Goal: Task Accomplishment & Management: Manage account settings

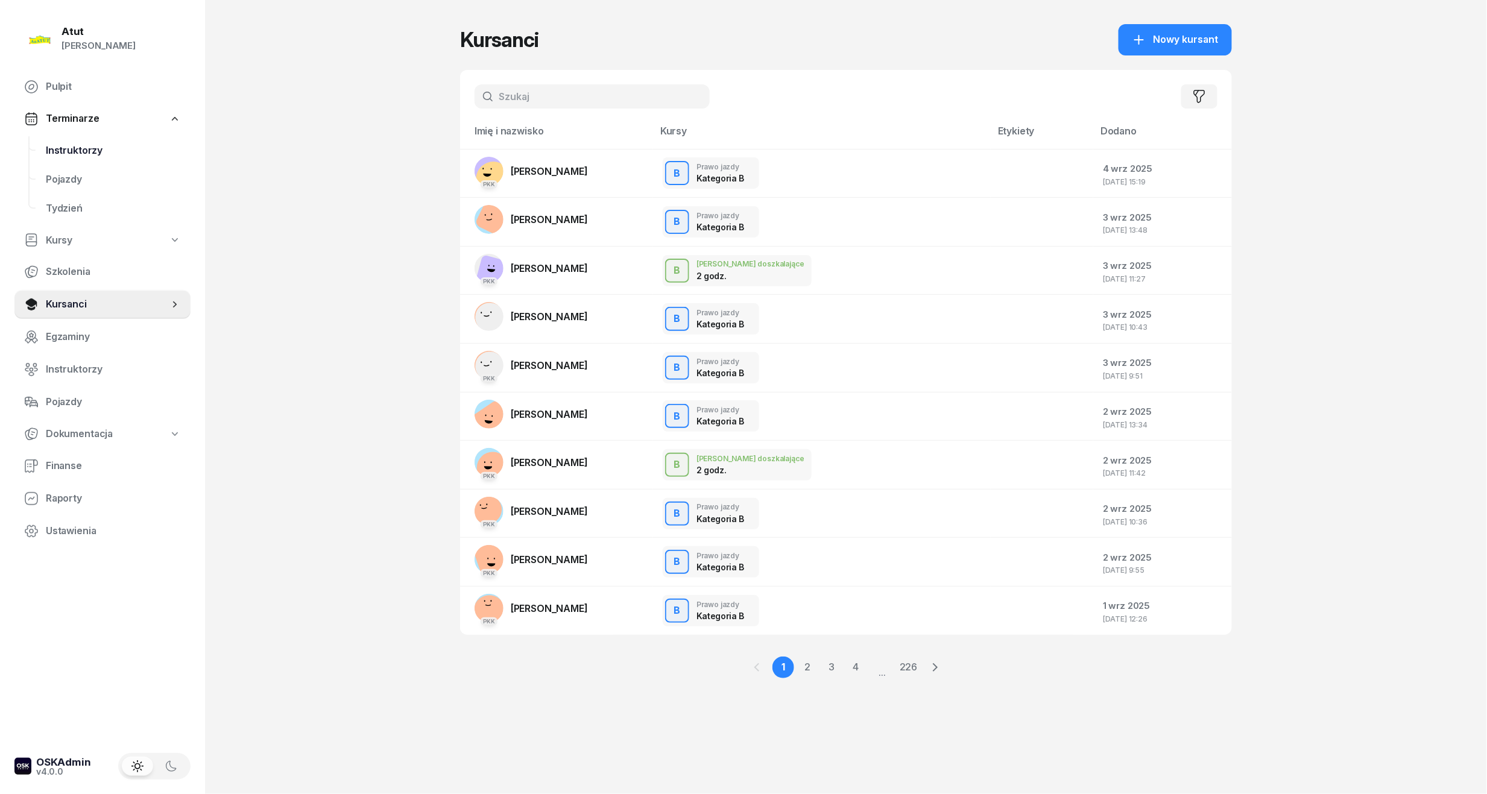
click at [77, 151] on span "Instruktorzy" at bounding box center [113, 151] width 135 height 16
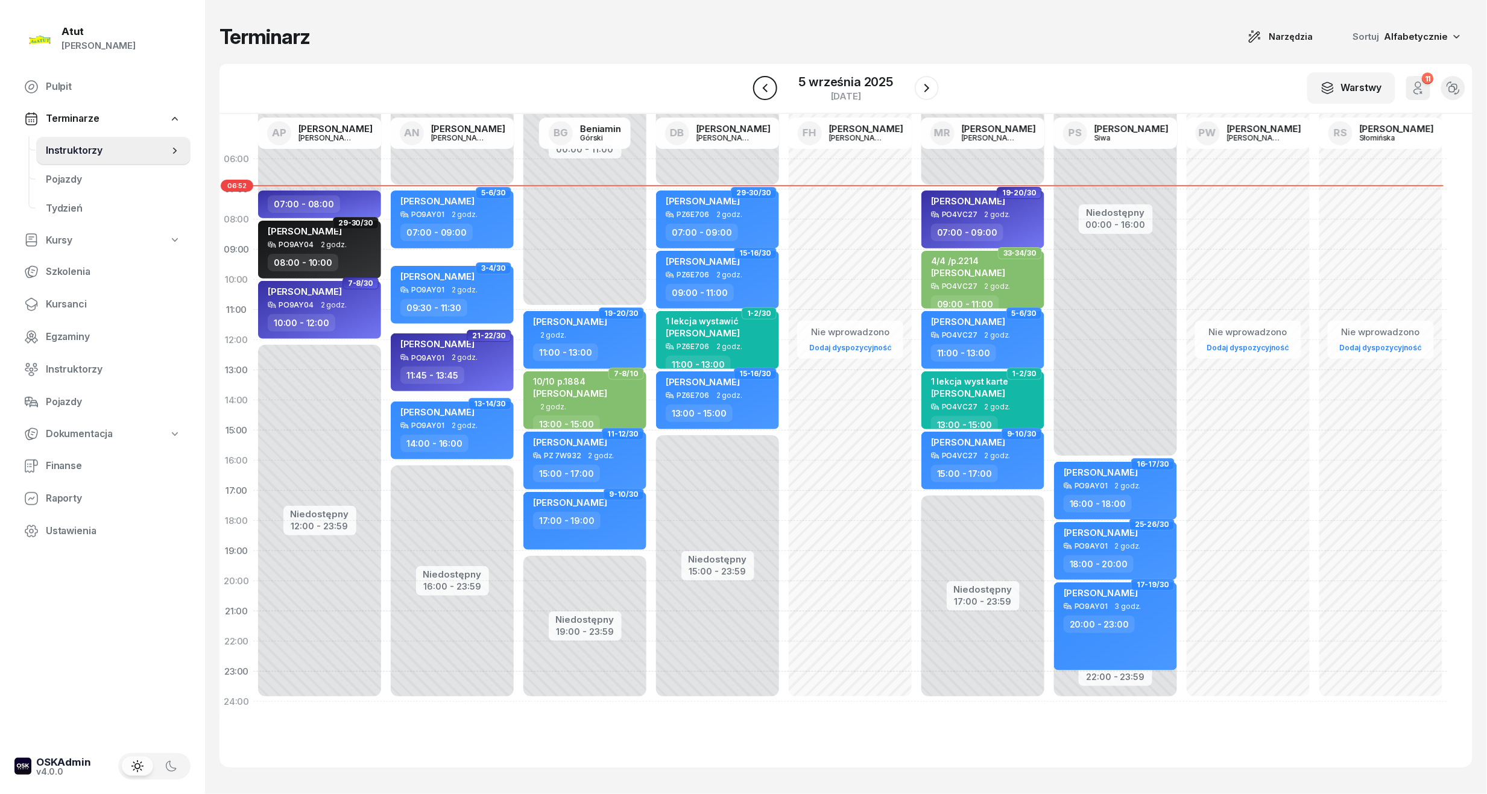
click at [756, 95] on button "button" at bounding box center [765, 88] width 24 height 24
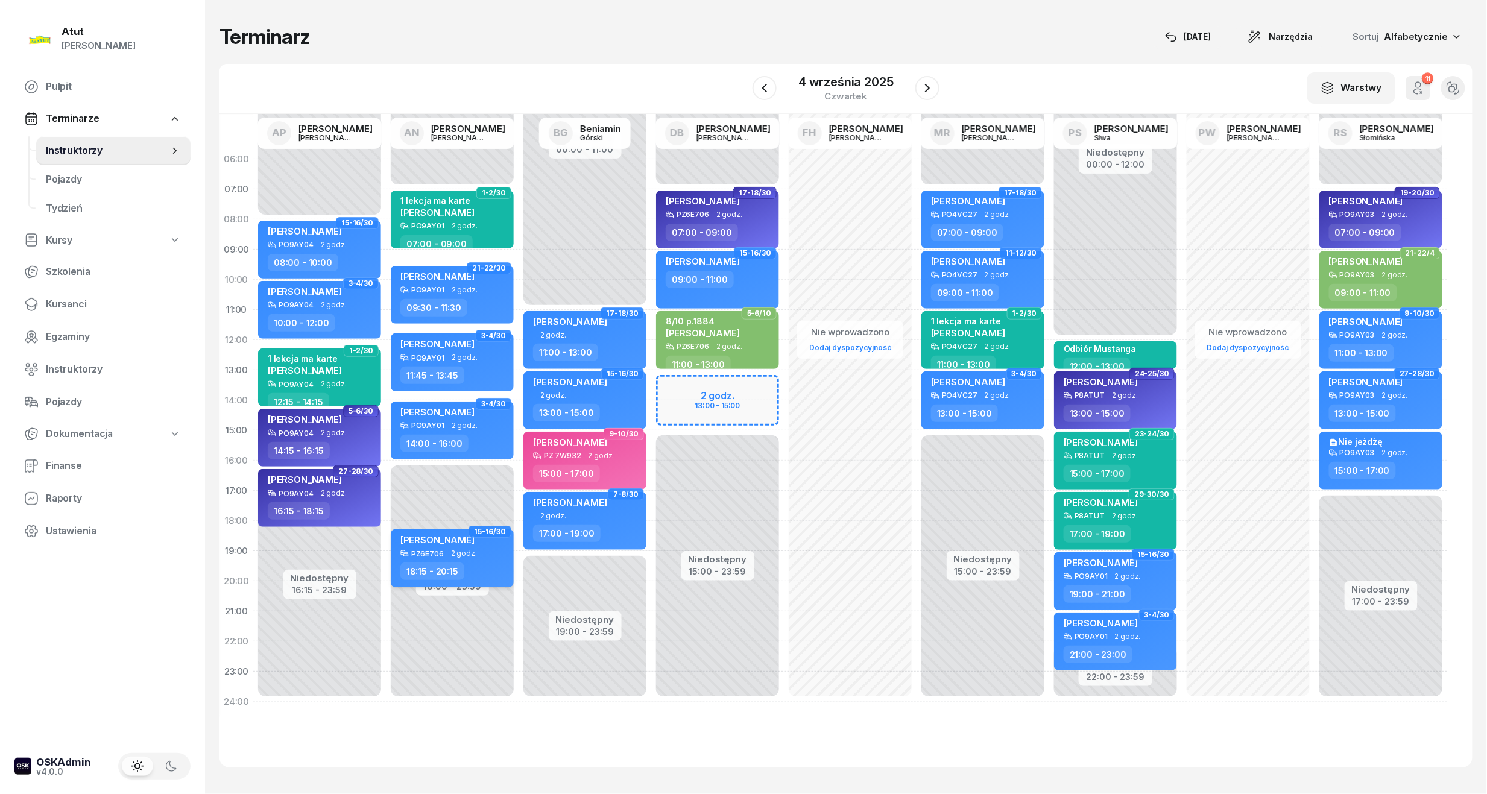
click at [437, 539] on span "[PERSON_NAME]" at bounding box center [437, 539] width 74 height 11
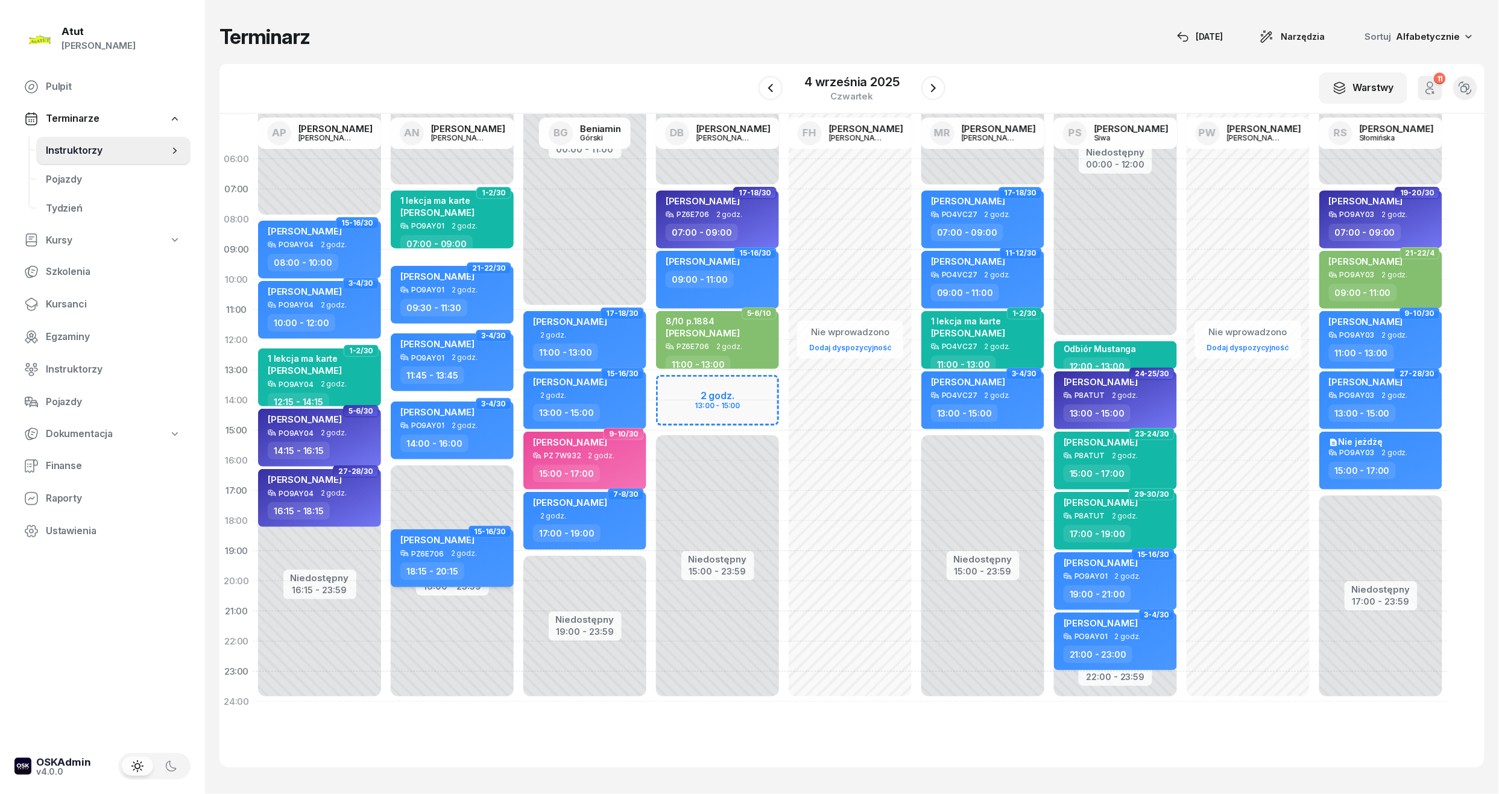
select select "18"
select select "15"
select select "20"
select select "15"
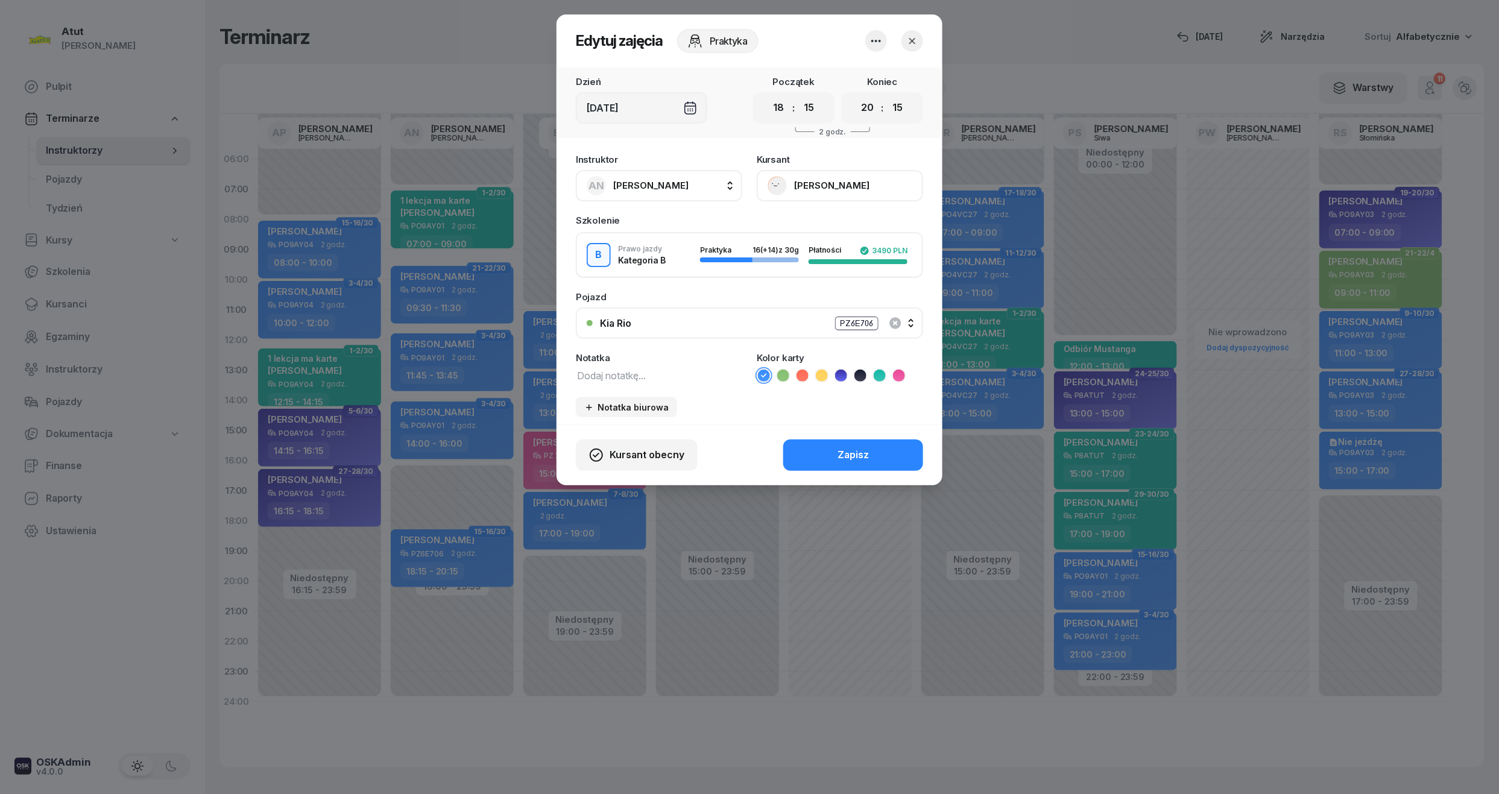
click at [821, 187] on button "[PERSON_NAME]" at bounding box center [840, 185] width 166 height 31
click at [811, 220] on div "Otwórz profil" at bounding box center [796, 227] width 59 height 16
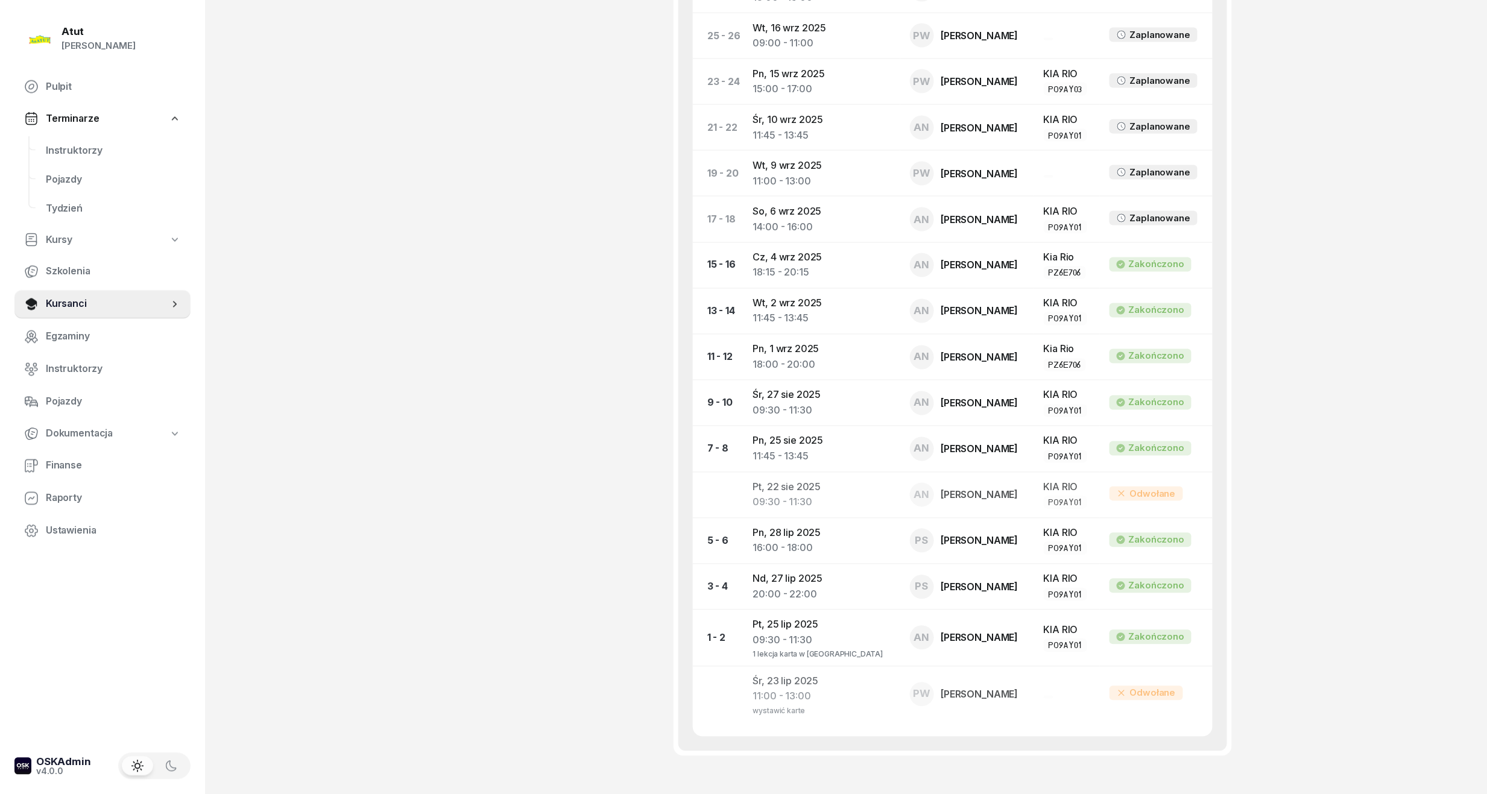
scroll to position [884, 0]
